Goal: Communication & Community: Answer question/provide support

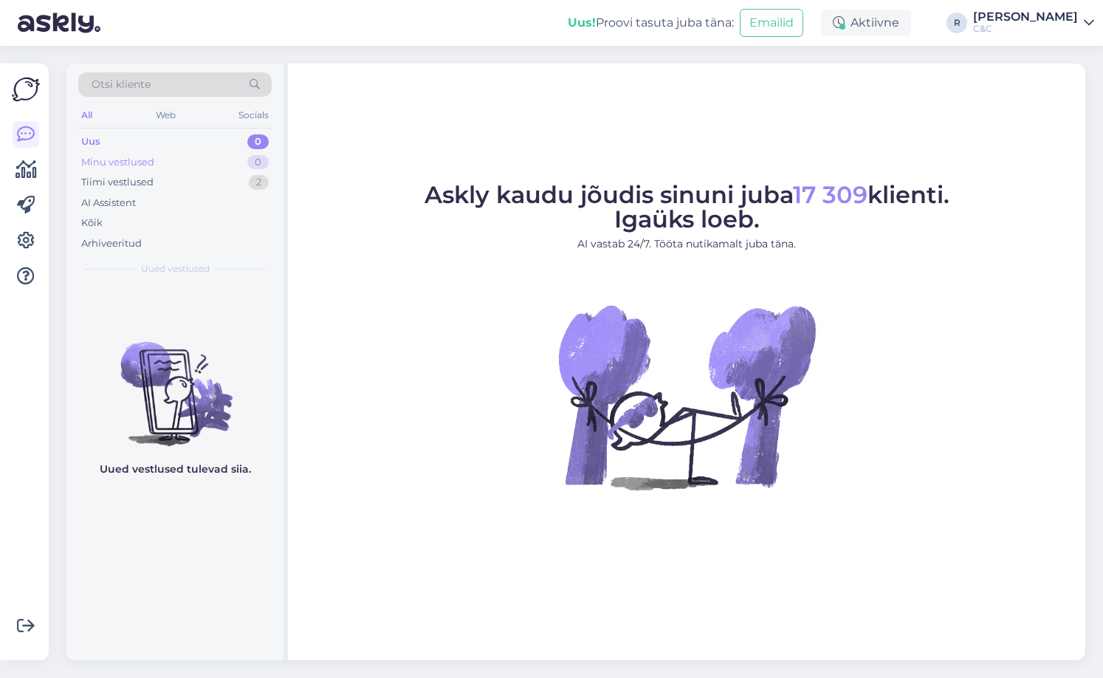
click at [260, 155] on div "0" at bounding box center [257, 162] width 21 height 15
click at [234, 193] on div "AI Assistent" at bounding box center [174, 203] width 193 height 21
click at [227, 177] on div "Tiimi vestlused 2" at bounding box center [174, 182] width 193 height 21
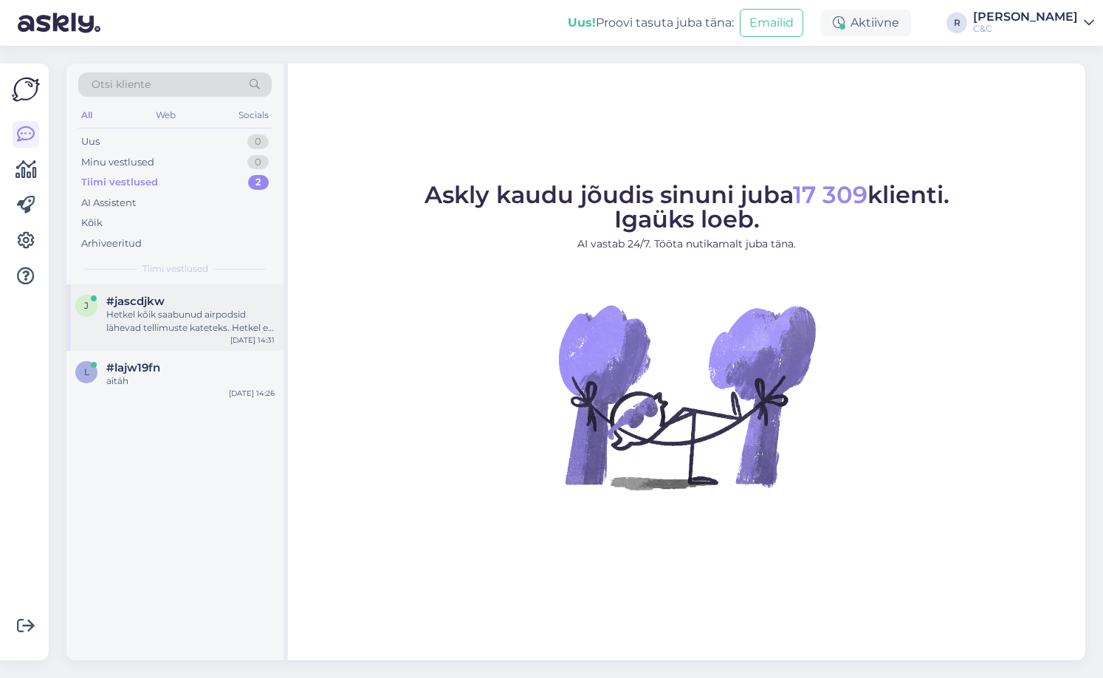
click at [196, 321] on div "Hetkel kõik saabunud airpodsid lähevad tellimuste kateteks. Hetkel ei oska ennu…" at bounding box center [190, 321] width 168 height 27
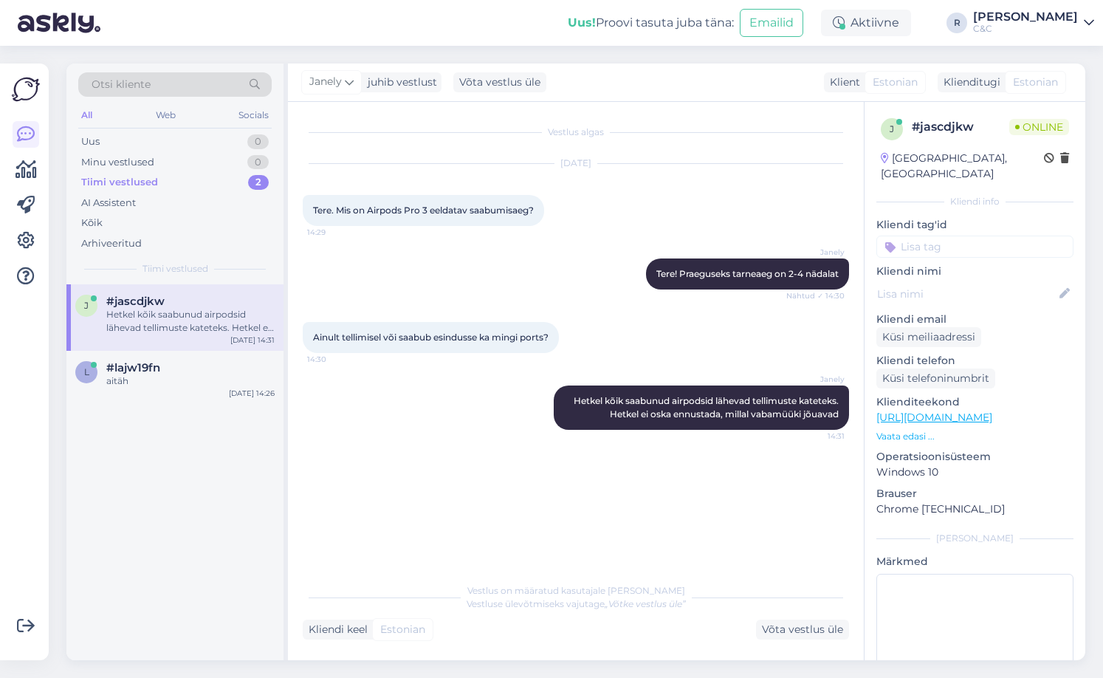
click at [458, 391] on div "[PERSON_NAME] kõik saabunud airpodsid lähevad tellimuste kateteks. Hetkel ei os…" at bounding box center [576, 407] width 546 height 77
click at [201, 370] on div "#lajw19fn" at bounding box center [190, 367] width 168 height 13
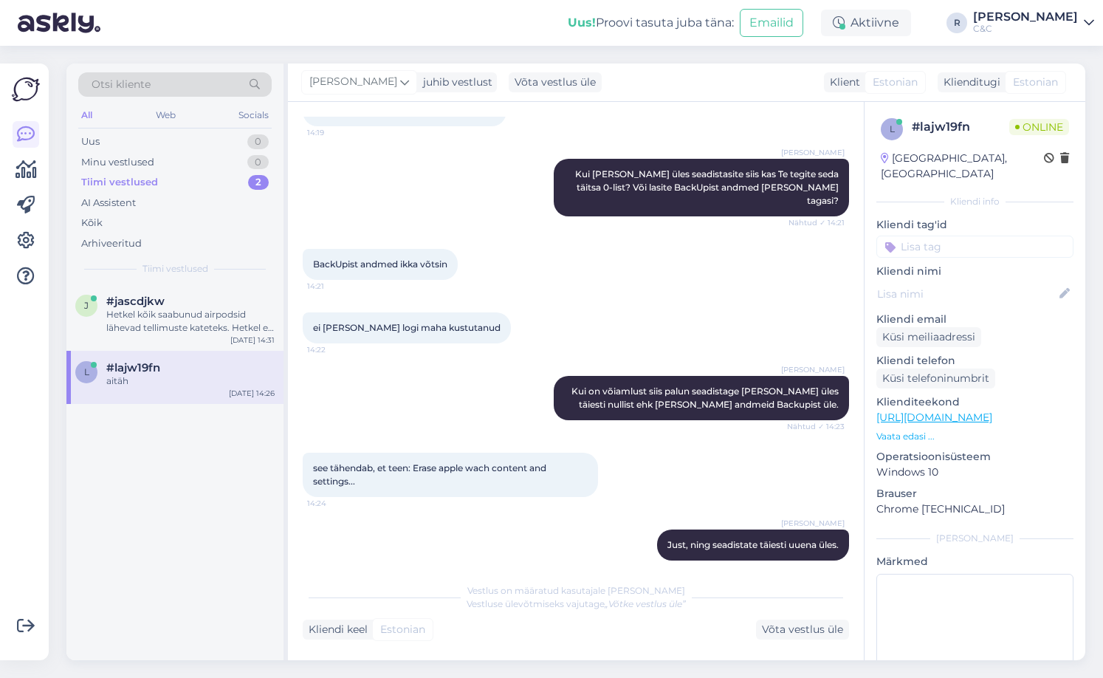
scroll to position [901, 0]
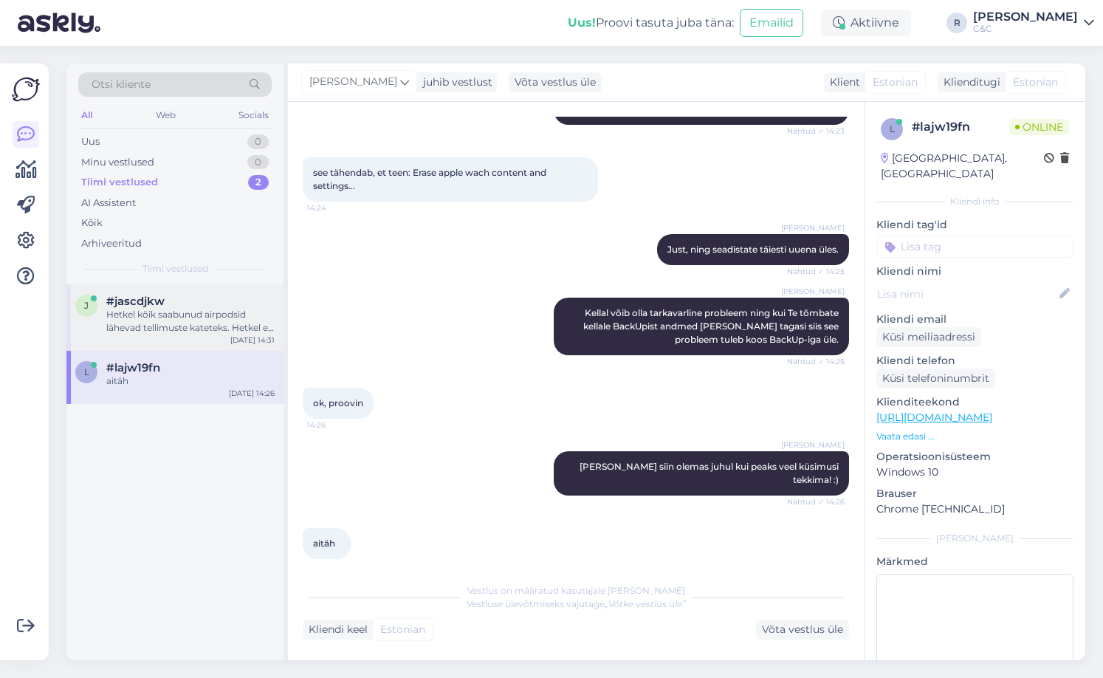
click at [185, 303] on div "#jascdjkw" at bounding box center [190, 300] width 168 height 13
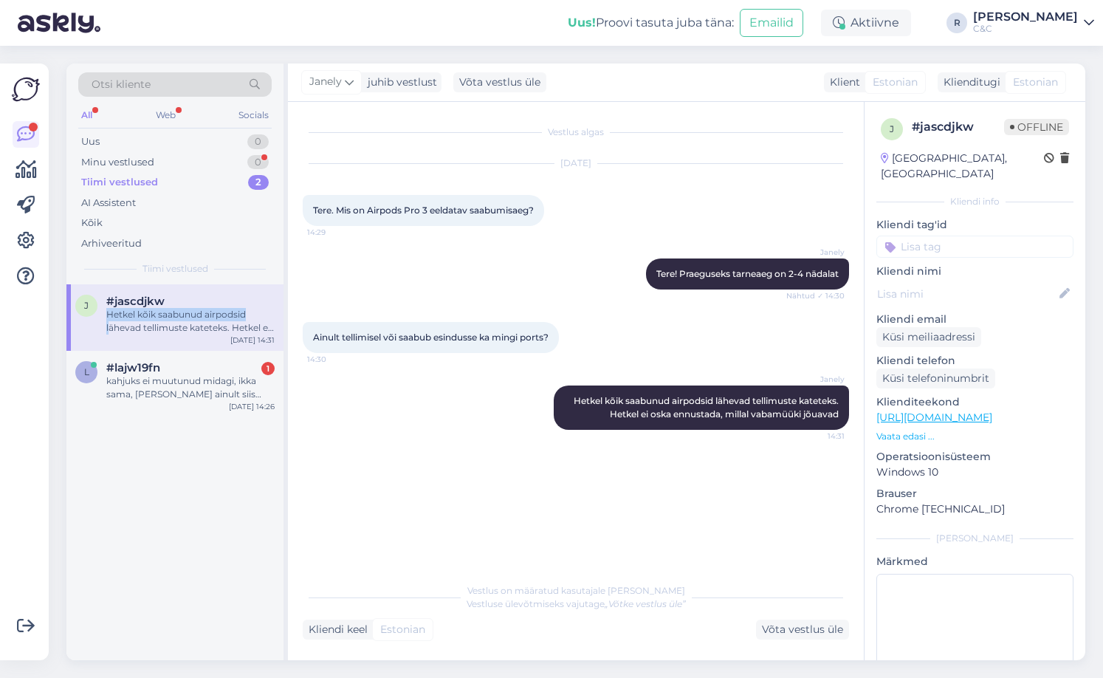
click at [108, 321] on div "j #jascdjkw Hetkel kõik saabunud airpodsid lähevad tellimuste kateteks. Hetkel …" at bounding box center [174, 314] width 199 height 40
click at [180, 165] on div "Minu vestlused 0" at bounding box center [174, 162] width 193 height 21
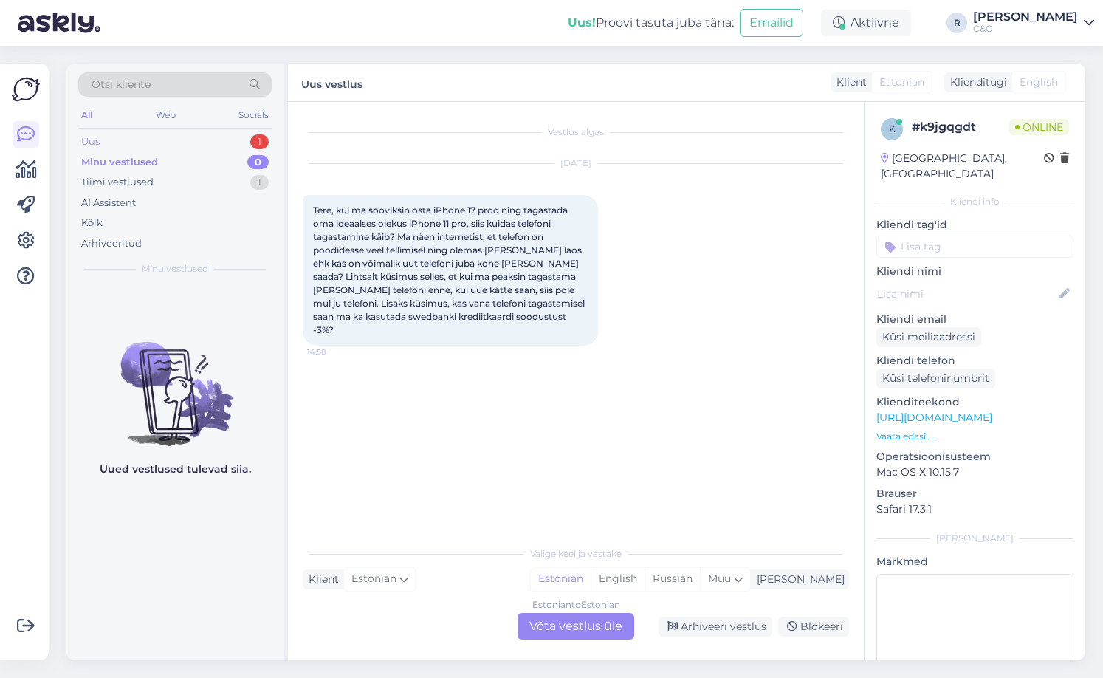
click at [168, 142] on div "Uus 1" at bounding box center [174, 141] width 193 height 21
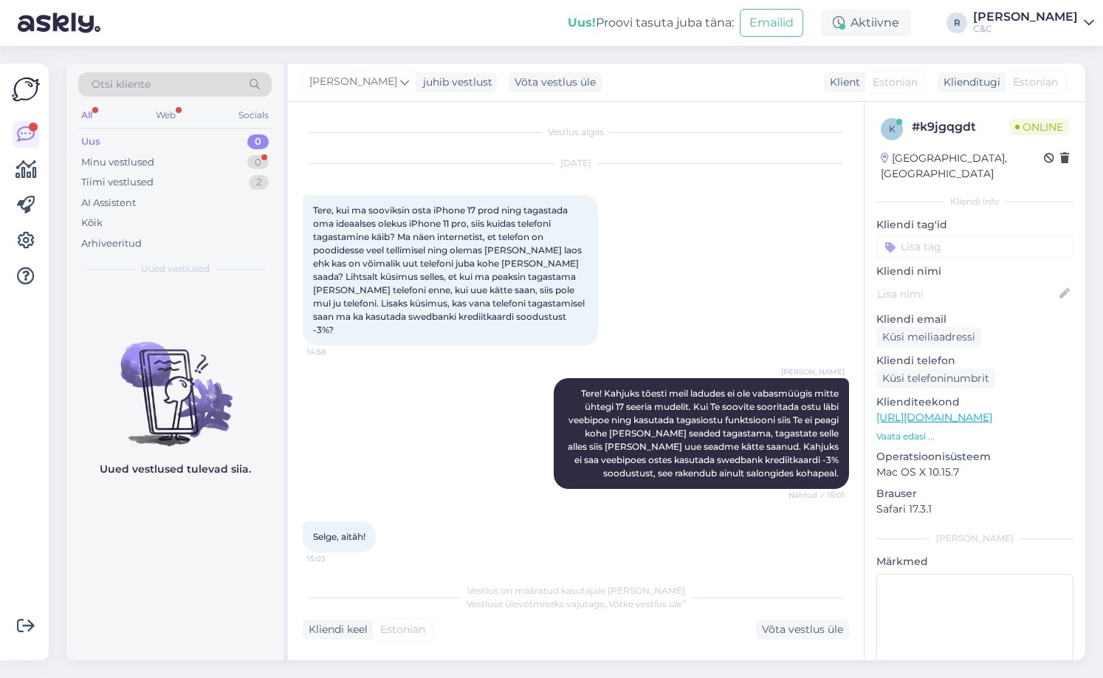
scroll to position [57, 0]
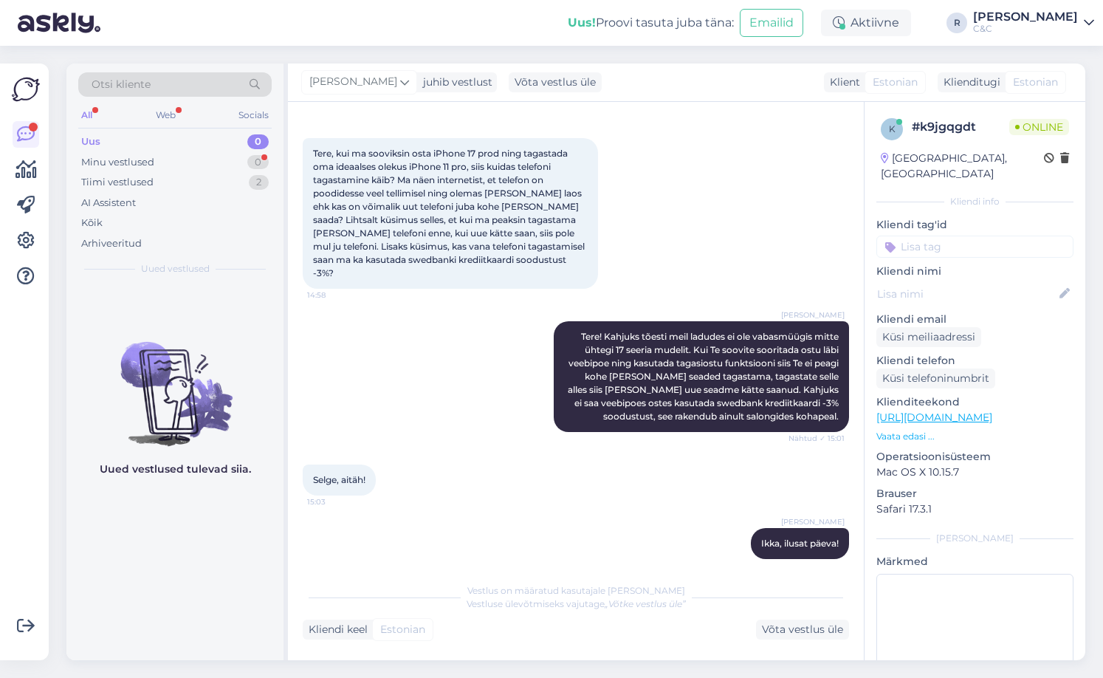
click at [154, 261] on div "Otsi kliente All Web Socials Uus 0 Minu vestlused 0 Tiimi vestlused 2 AI Assist…" at bounding box center [174, 173] width 217 height 221
click at [223, 161] on div "Minu vestlused 0" at bounding box center [174, 162] width 193 height 21
click at [229, 144] on div "Uus 0" at bounding box center [174, 141] width 193 height 21
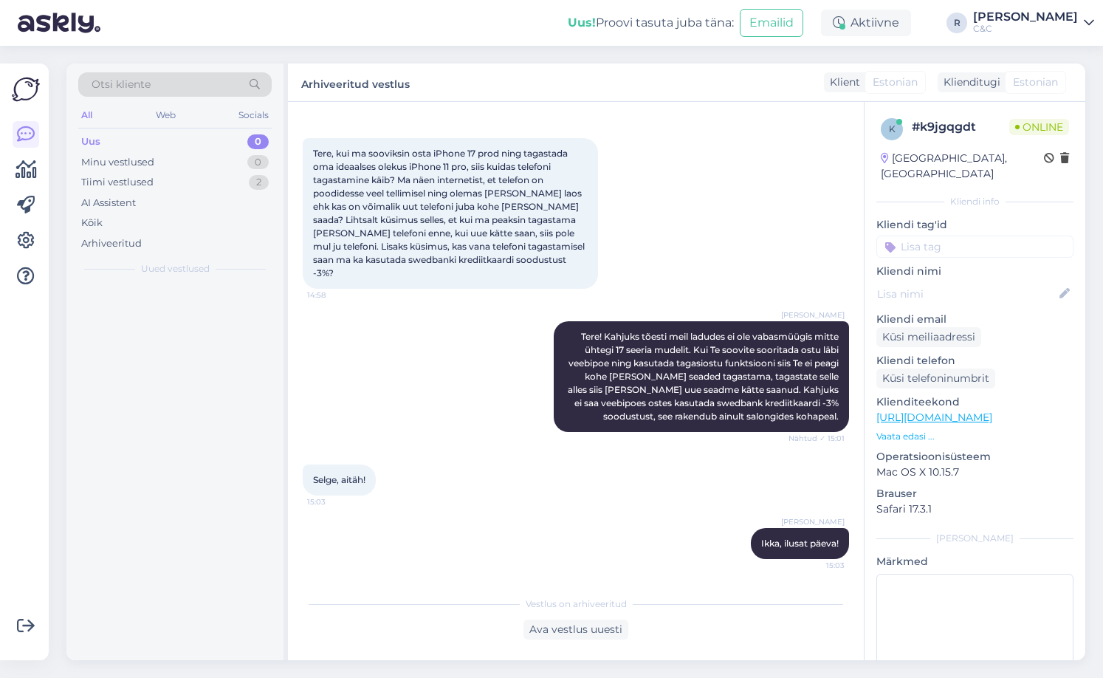
scroll to position [44, 0]
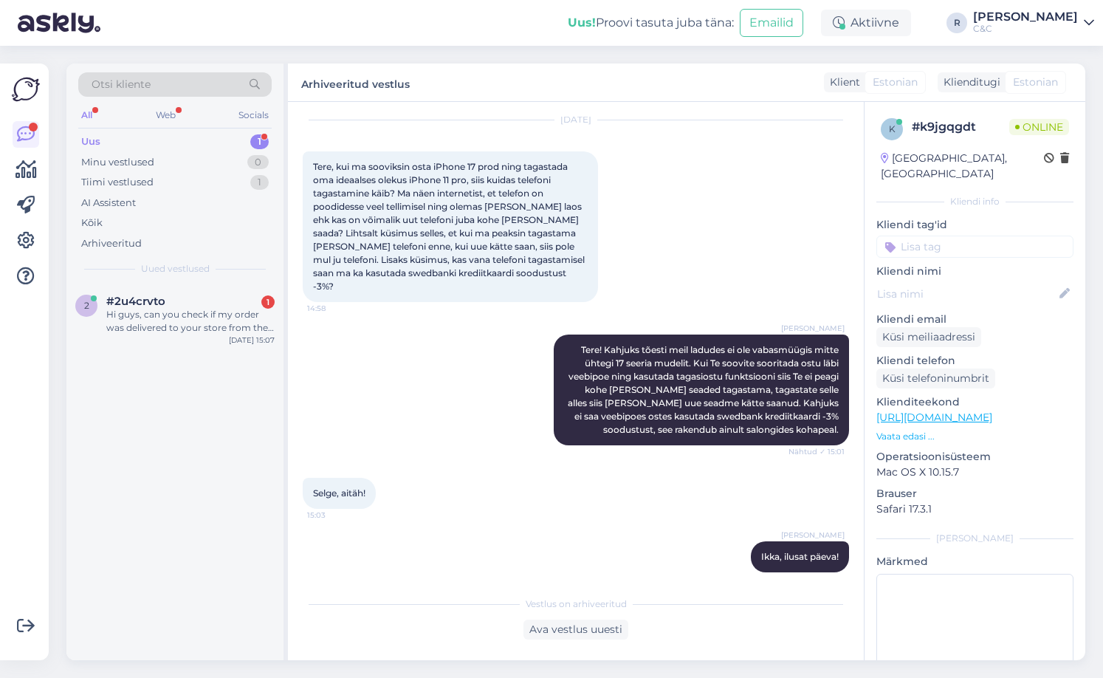
click at [189, 381] on div "2 #2u4crvto 1 Hi guys, can you check if my order was delivered to your store fr…" at bounding box center [174, 472] width 217 height 376
click at [212, 141] on div "Uus 1" at bounding box center [174, 141] width 193 height 21
click at [193, 315] on div "Hi guys, can you check if my order was delivered to your store from the warehou…" at bounding box center [190, 321] width 168 height 27
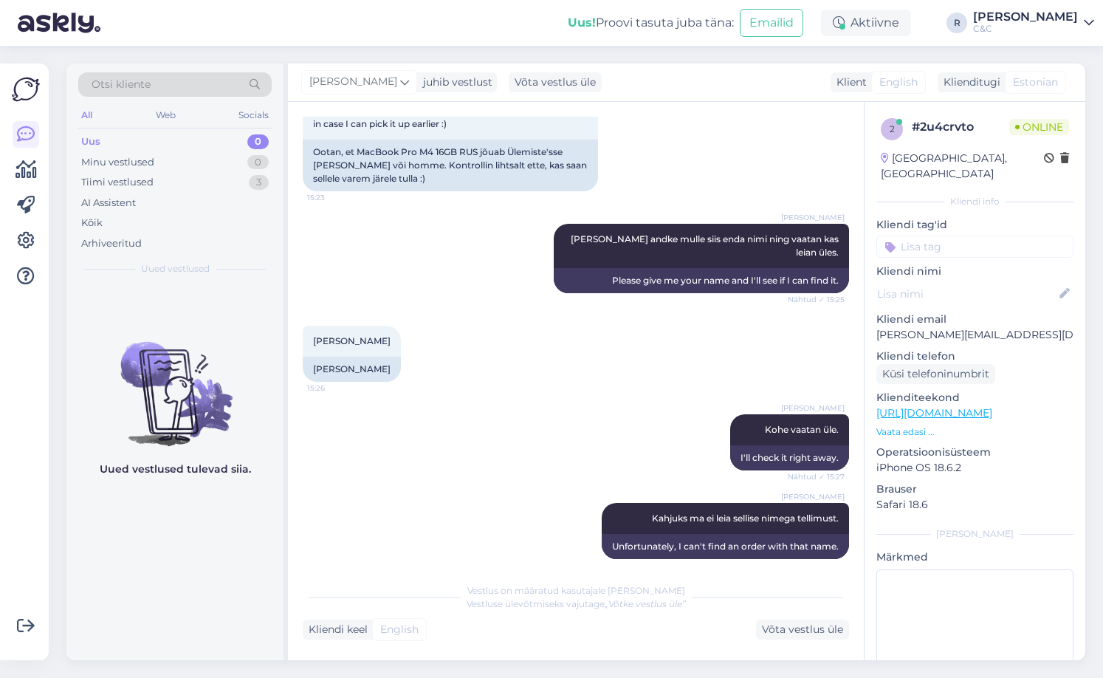
scroll to position [777, 0]
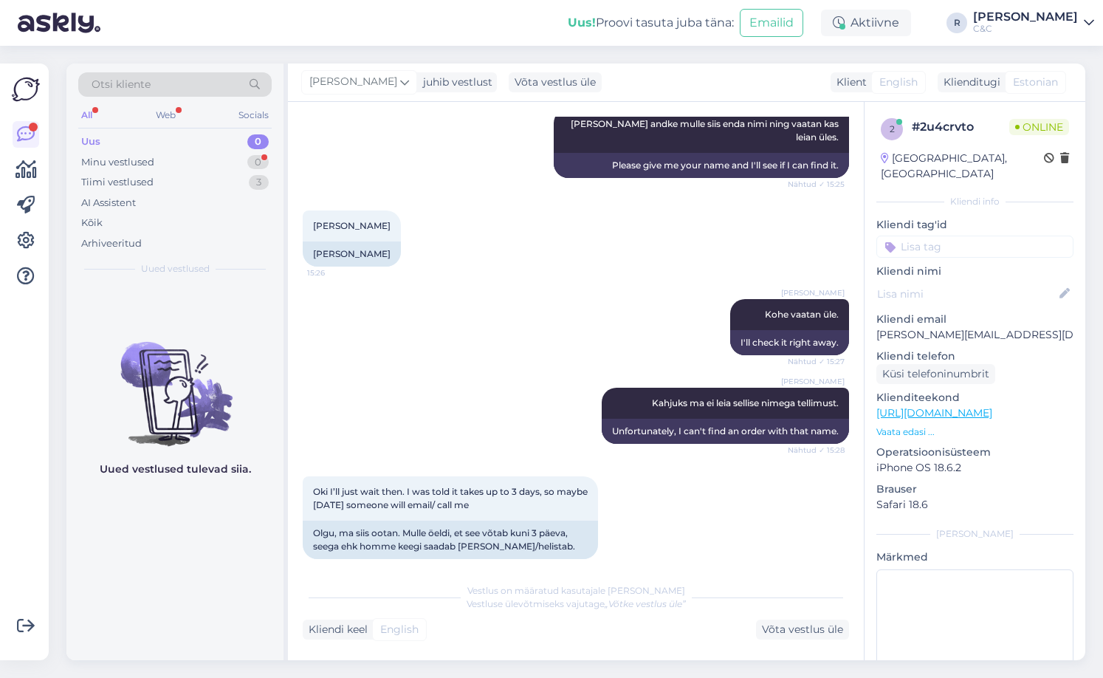
click at [214, 278] on div "Otsi kliente All Web Socials Uus 0 Minu vestlused 0 Tiimi vestlused 3 AI Assist…" at bounding box center [174, 173] width 217 height 221
click at [230, 162] on div "Minu vestlused 0" at bounding box center [174, 162] width 193 height 21
click at [245, 182] on div "Tiimi vestlused 3" at bounding box center [174, 182] width 193 height 21
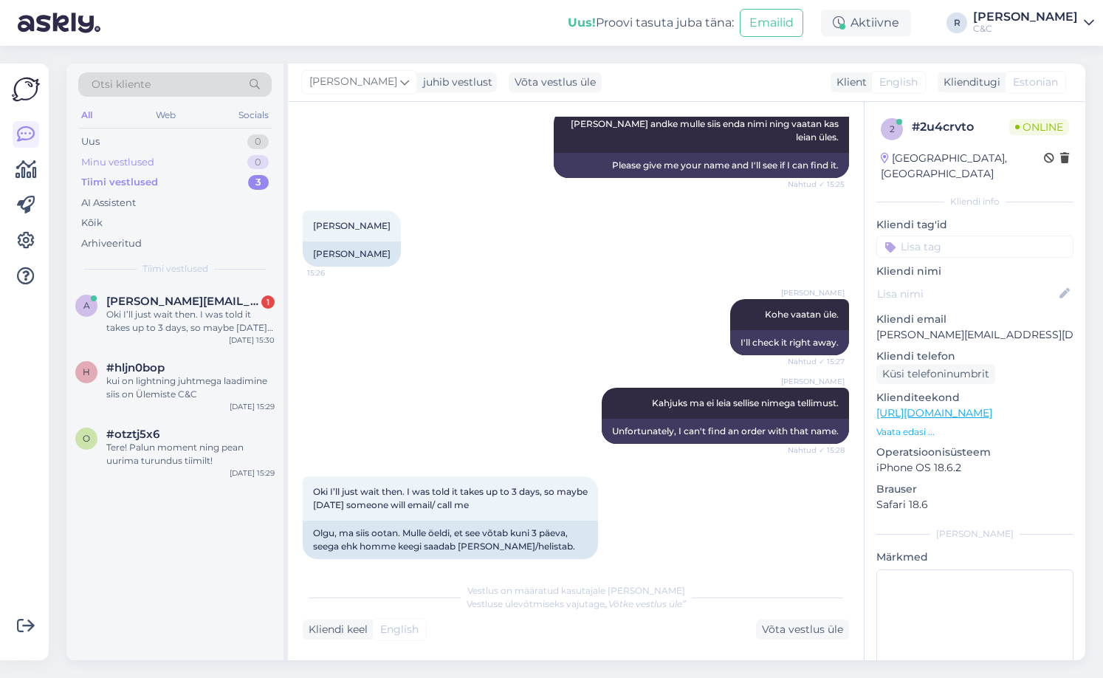
click at [245, 167] on div "Minu vestlused 0" at bounding box center [174, 162] width 193 height 21
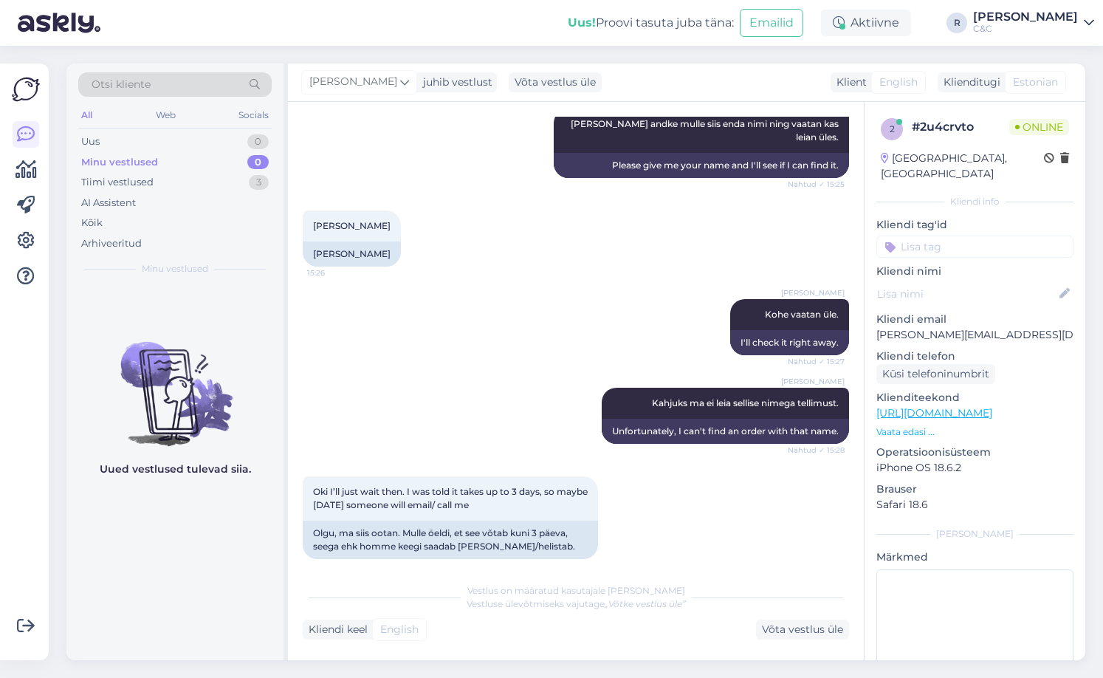
click at [176, 162] on div "Minu vestlused 0" at bounding box center [174, 162] width 193 height 21
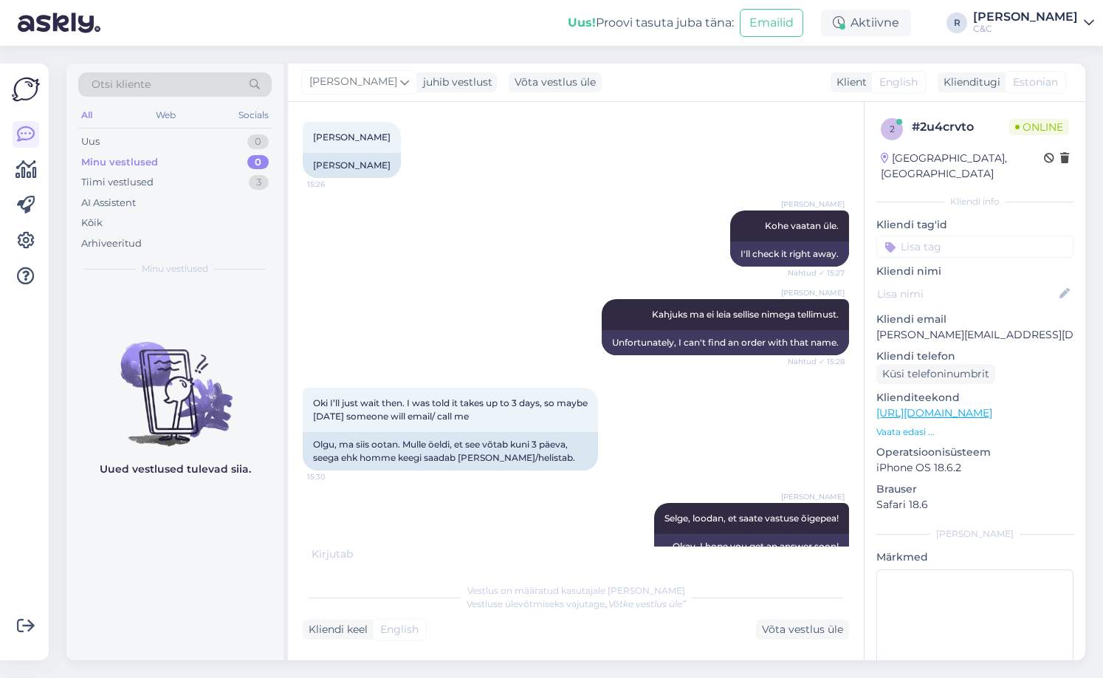
scroll to position [954, 0]
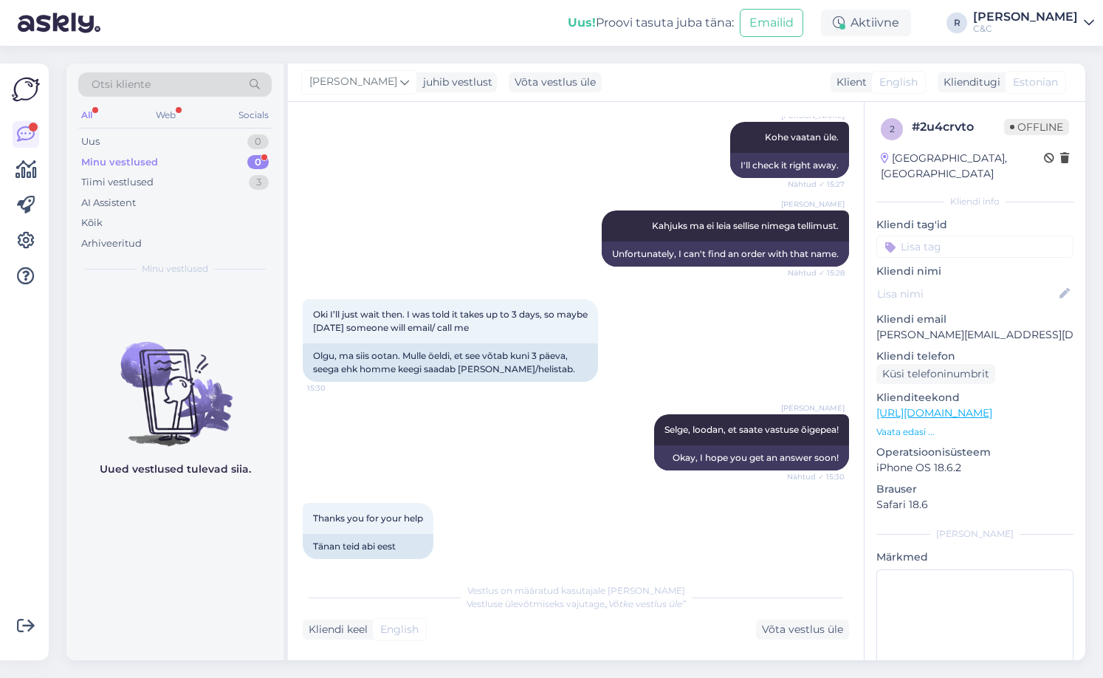
click at [170, 385] on img at bounding box center [174, 381] width 217 height 133
click at [468, 404] on div "[PERSON_NAME] Selge, loodan, et saate vastuse õigepea! Nähtud ✓ 15:30 Okay, I h…" at bounding box center [576, 442] width 546 height 89
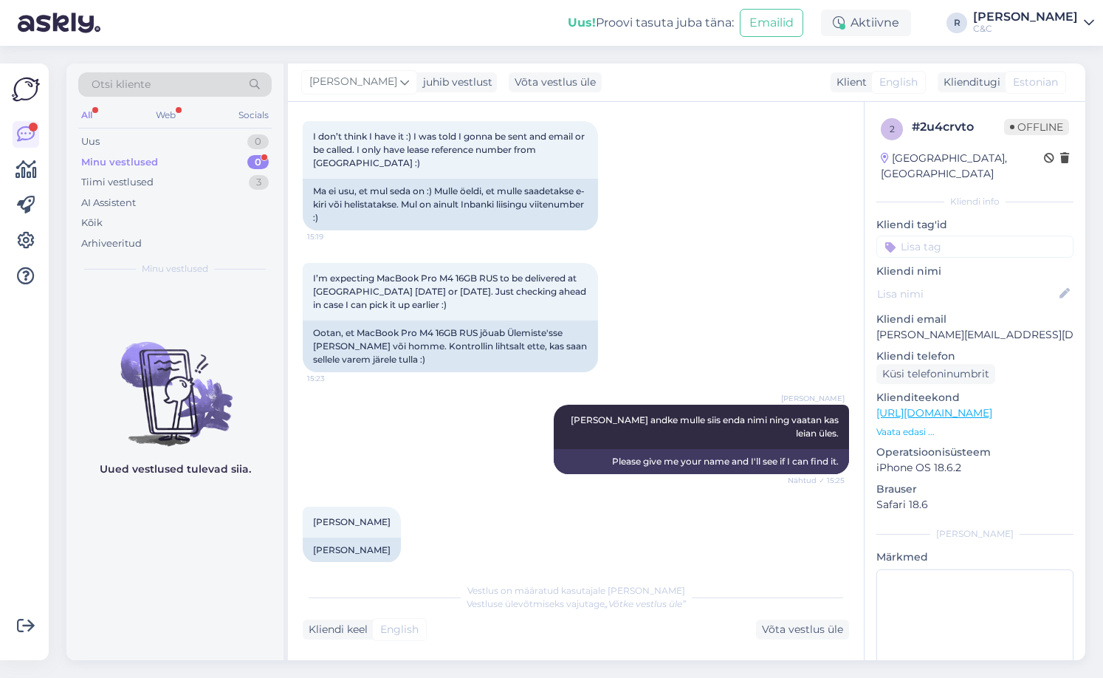
scroll to position [462, 0]
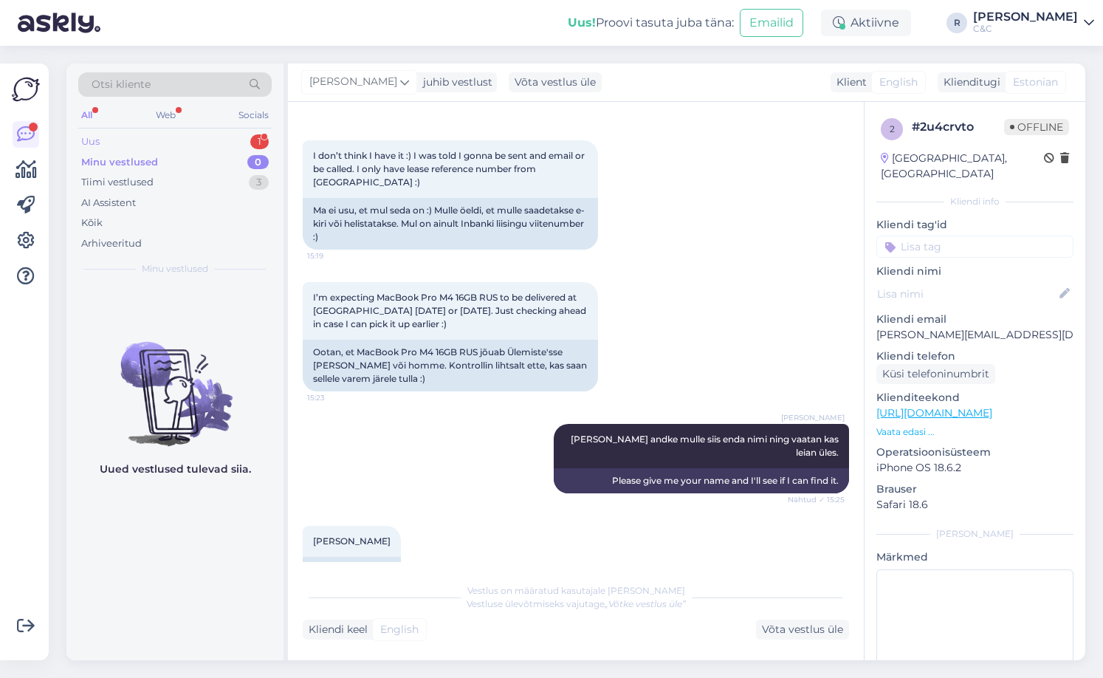
click at [187, 139] on div "Uus 1" at bounding box center [174, 141] width 193 height 21
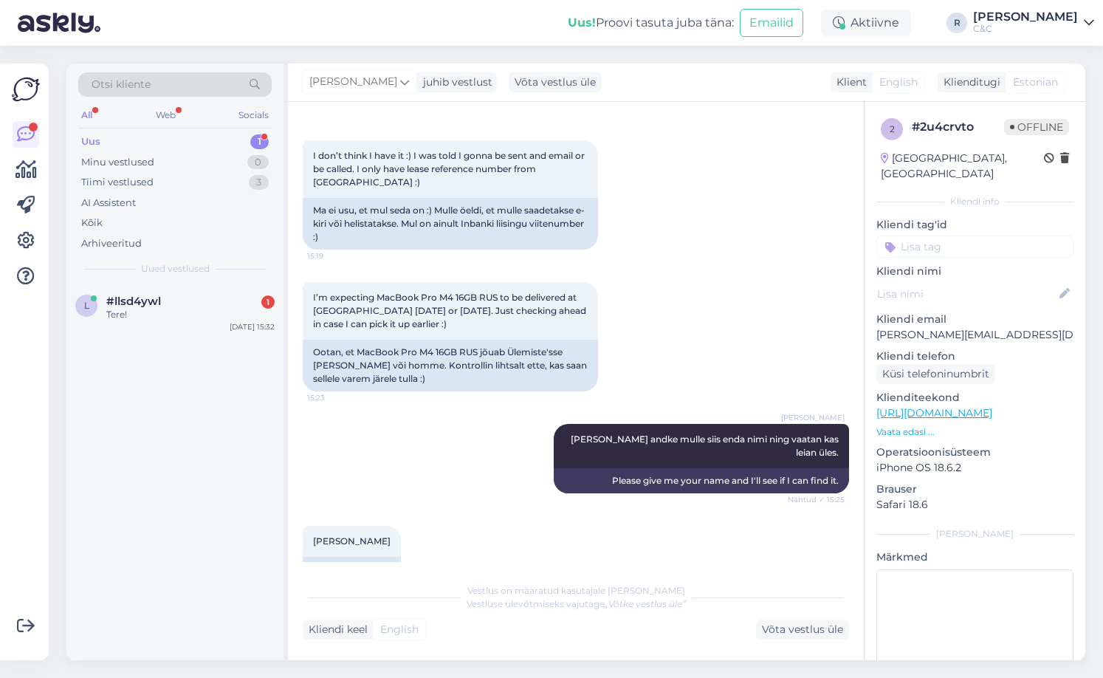
click at [219, 148] on div "Uus 1" at bounding box center [174, 141] width 193 height 21
click at [221, 320] on div "Tere!" at bounding box center [190, 314] width 168 height 13
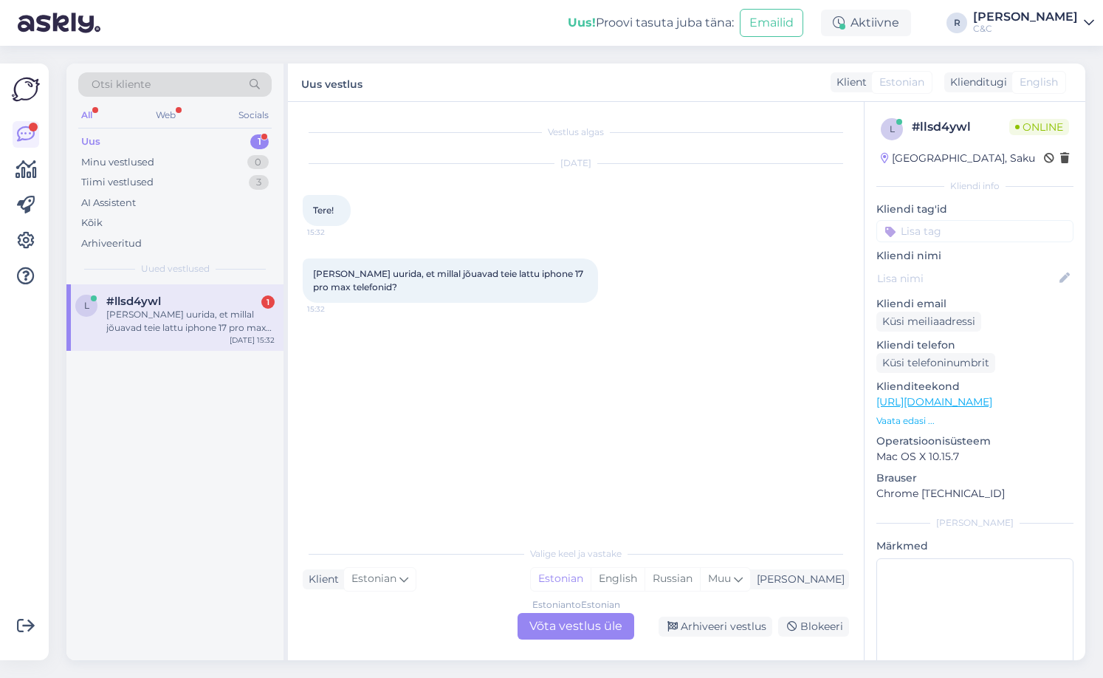
drag, startPoint x: 124, startPoint y: 369, endPoint x: 154, endPoint y: 268, distance: 105.5
click at [127, 368] on div "l #llsd4ywl 1 Sooviksin uurida, et millal jõuavad teie lattu iphone 17 pro max …" at bounding box center [174, 472] width 217 height 376
click at [209, 141] on div "Uus 1" at bounding box center [174, 141] width 193 height 21
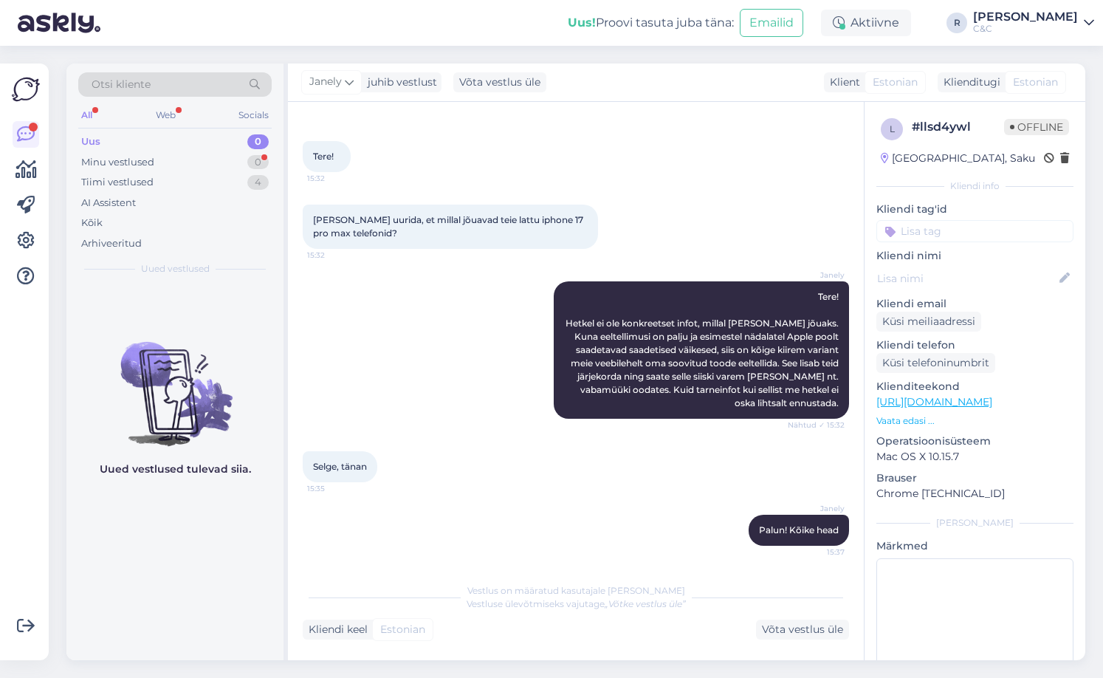
scroll to position [41, 0]
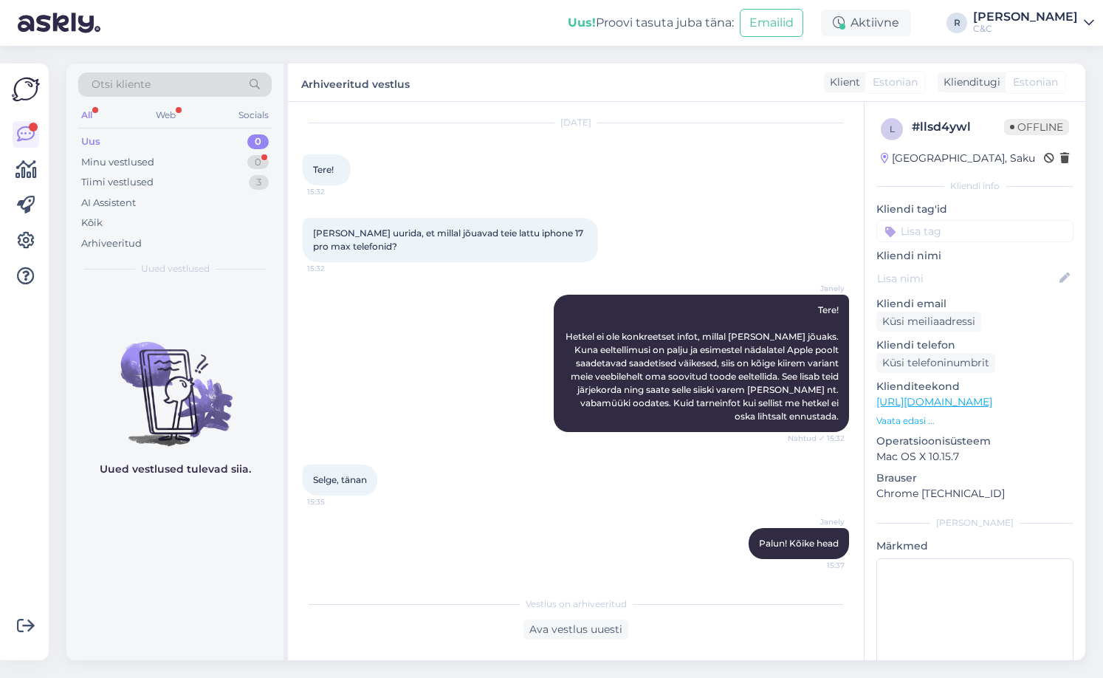
click at [177, 334] on img at bounding box center [174, 381] width 217 height 133
click at [231, 163] on div "Minu vestlused 0" at bounding box center [174, 162] width 193 height 21
click at [125, 335] on img at bounding box center [174, 381] width 217 height 133
click at [209, 185] on div "Tiimi vestlused 3" at bounding box center [174, 182] width 193 height 21
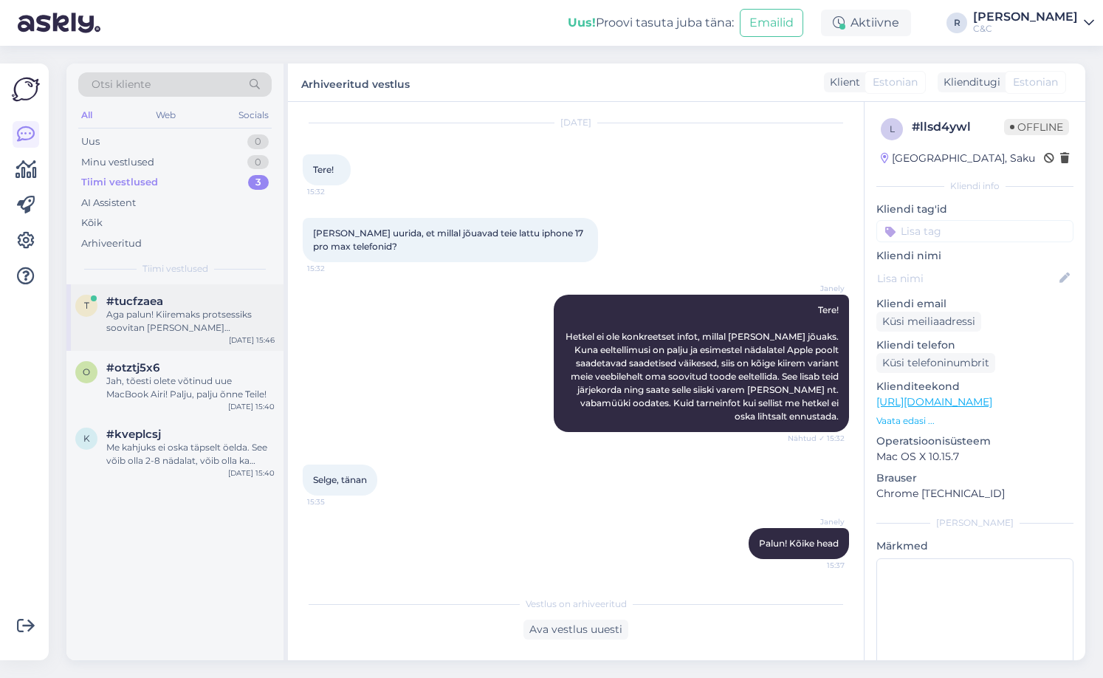
click at [190, 310] on div "Aga palun! Kiiremaks protsessiks soovitan [PERSON_NAME] broneerida läbi meie ko…" at bounding box center [190, 321] width 168 height 27
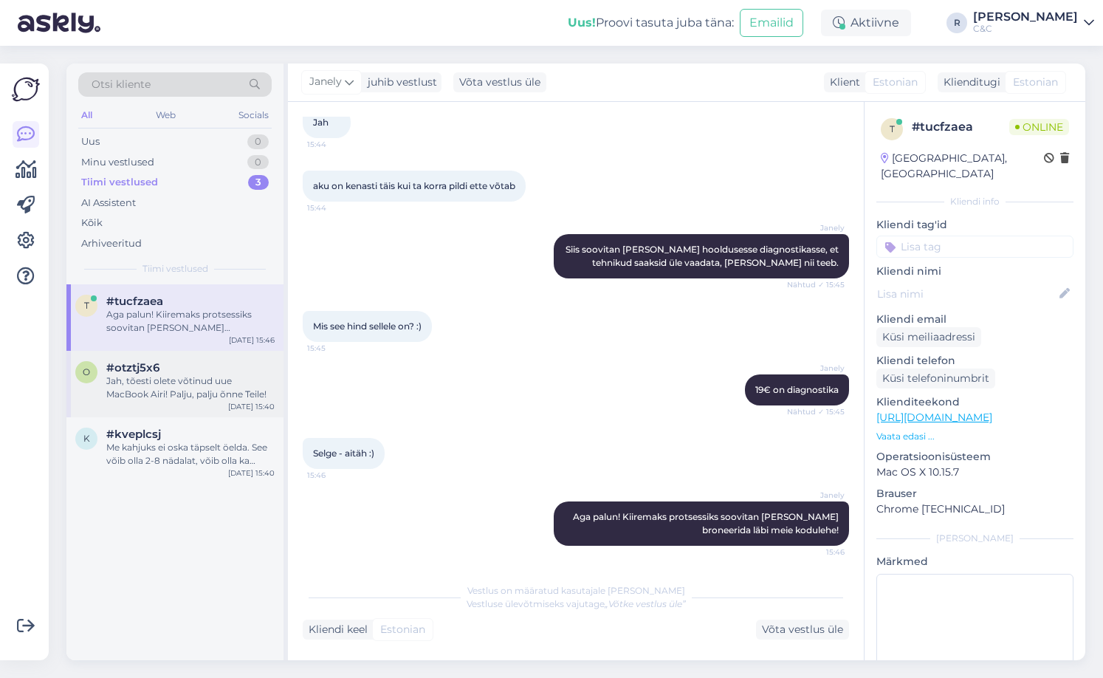
click at [179, 366] on div "#otztj5x6" at bounding box center [190, 367] width 168 height 13
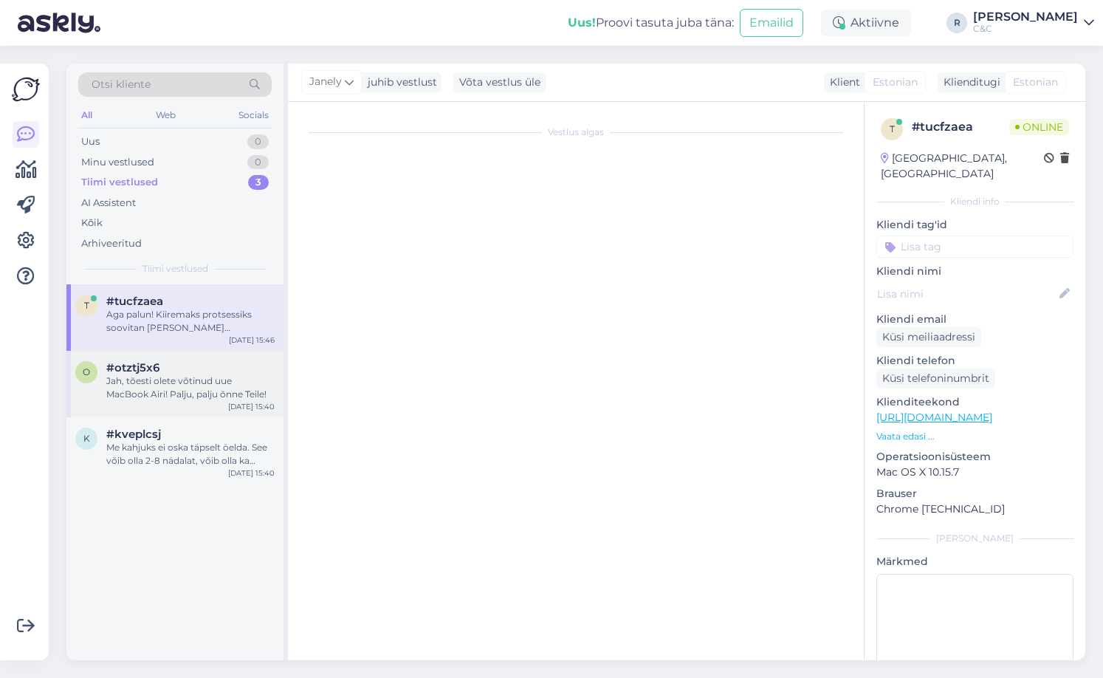
scroll to position [0, 0]
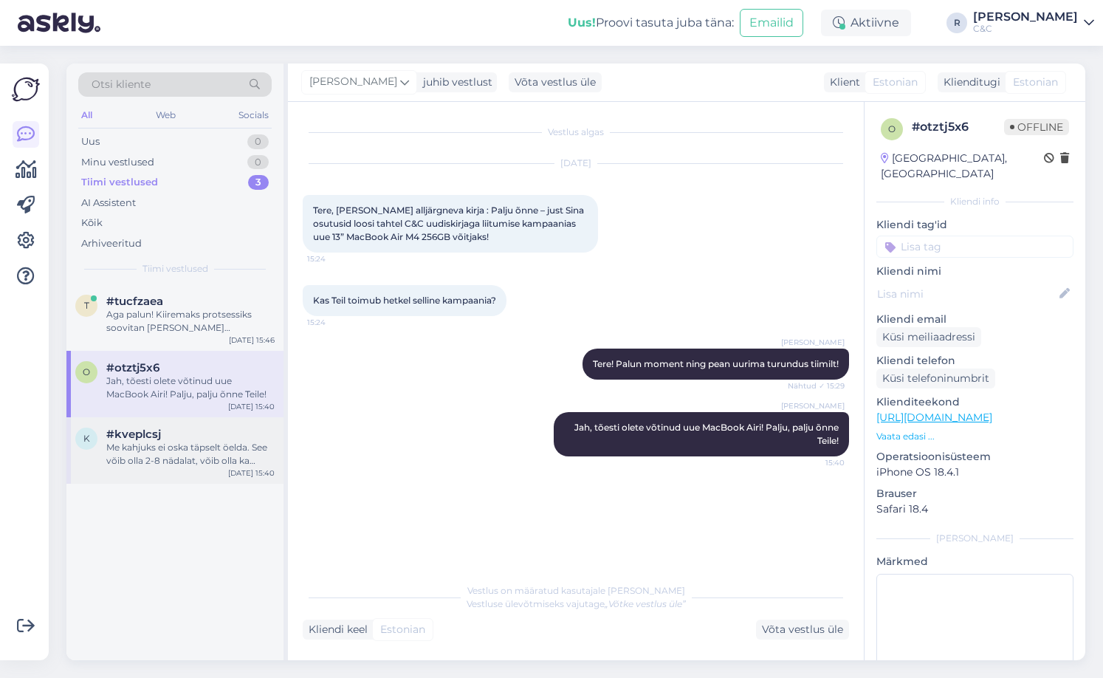
click at [163, 435] on div "#kveplcsj" at bounding box center [190, 433] width 168 height 13
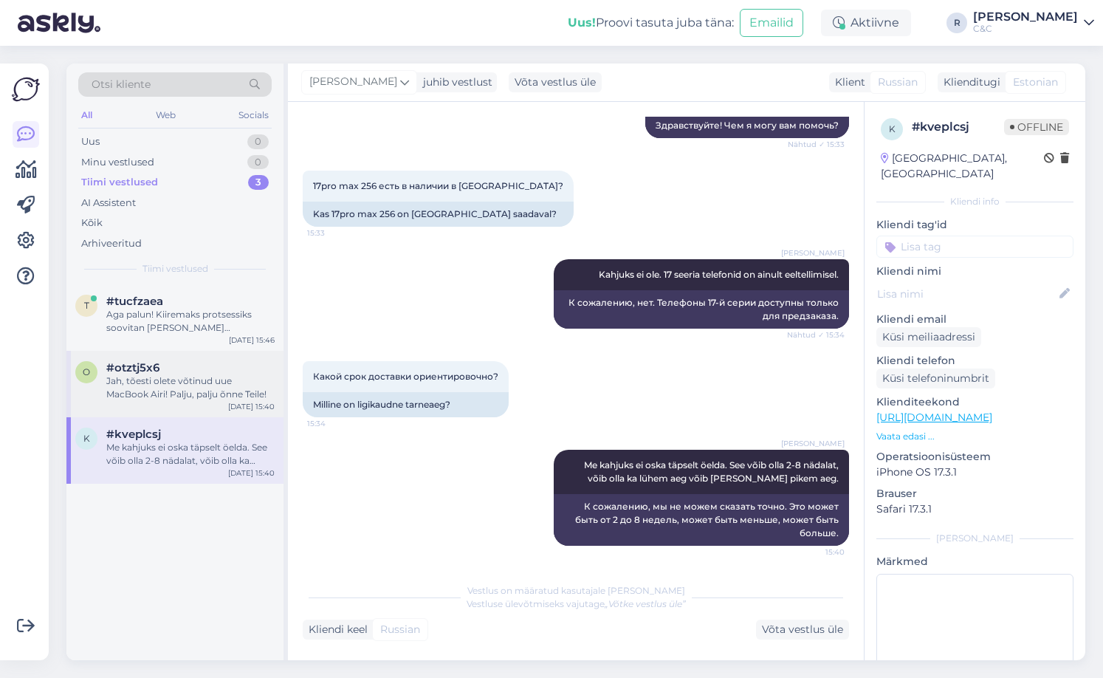
click at [177, 376] on div "Jah, tõesti olete võtinud uue MacBook Airi! Palju, palju õnne Teile!" at bounding box center [190, 387] width 168 height 27
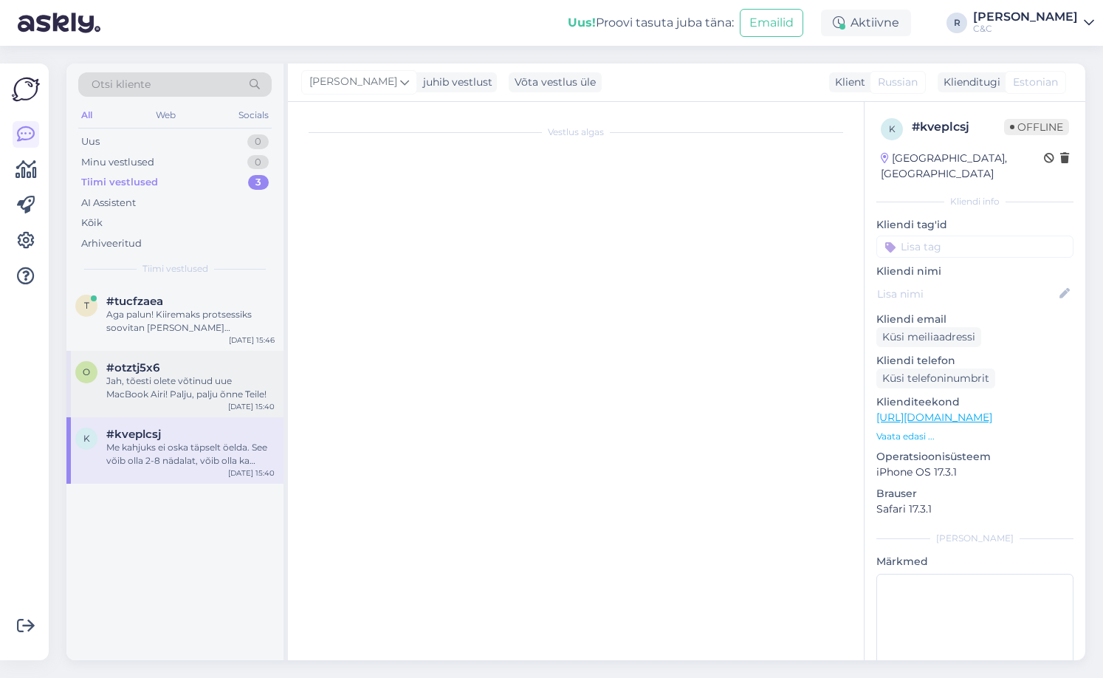
scroll to position [0, 0]
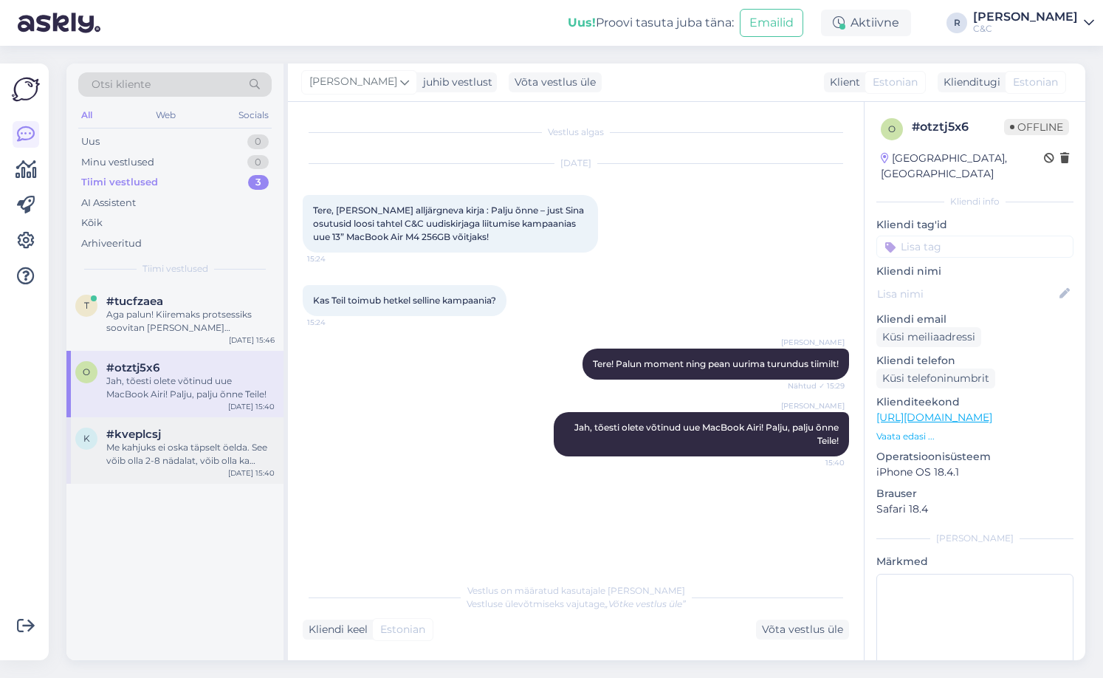
click at [170, 458] on div "Me kahjuks ei oska täpselt öelda. See võib olla 2-8 nädalat, võib olla ka lühem…" at bounding box center [190, 454] width 168 height 27
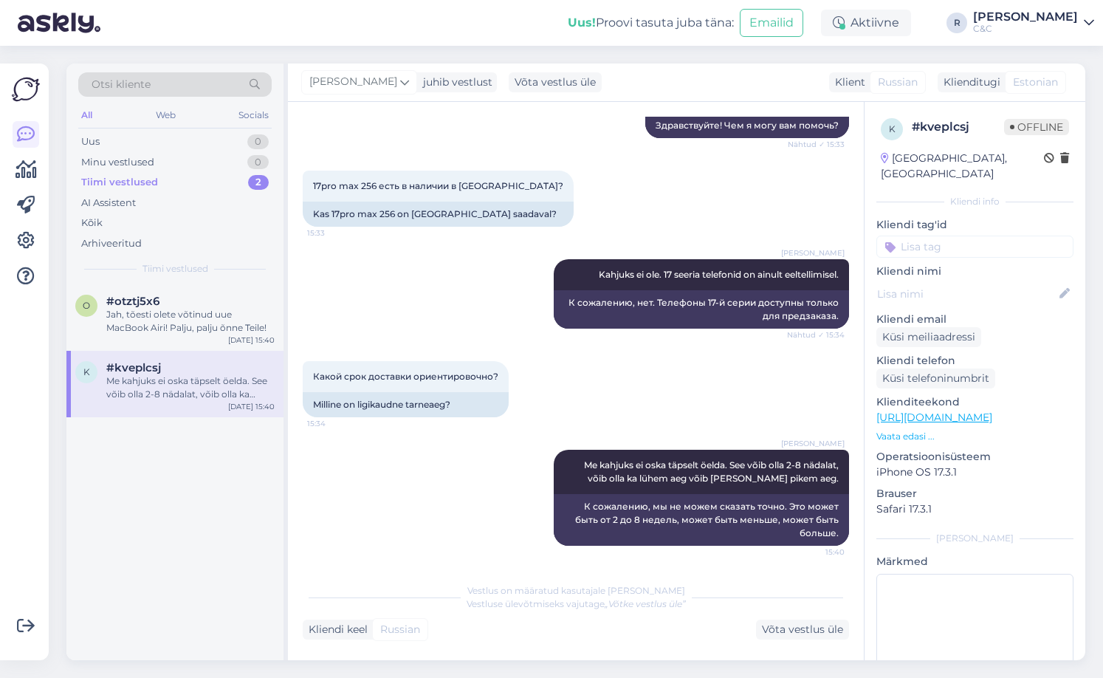
scroll to position [188, 0]
